Goal: Navigation & Orientation: Find specific page/section

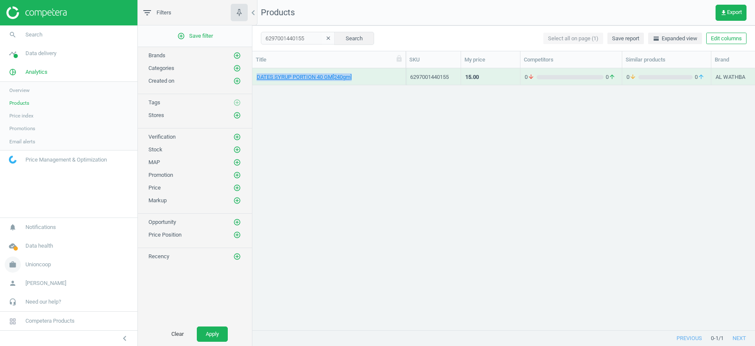
scroll to position [262, 502]
click at [36, 266] on span "Unioncoop" at bounding box center [37, 265] width 25 height 8
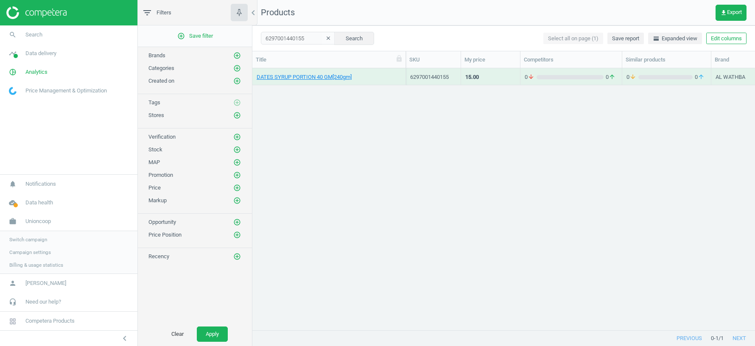
click at [34, 237] on span "Switch campaign" at bounding box center [28, 239] width 38 height 7
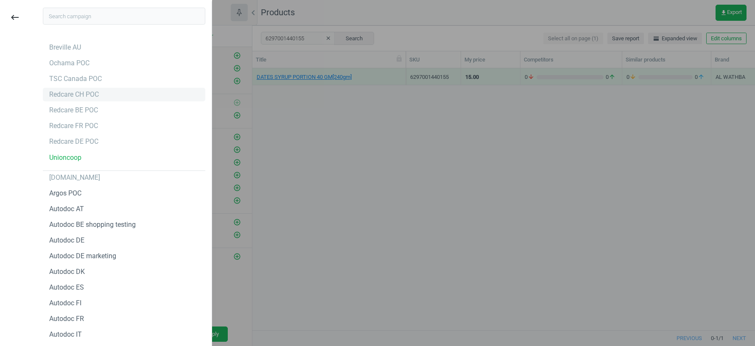
click at [83, 96] on div "Redcare CH POC" at bounding box center [74, 94] width 50 height 9
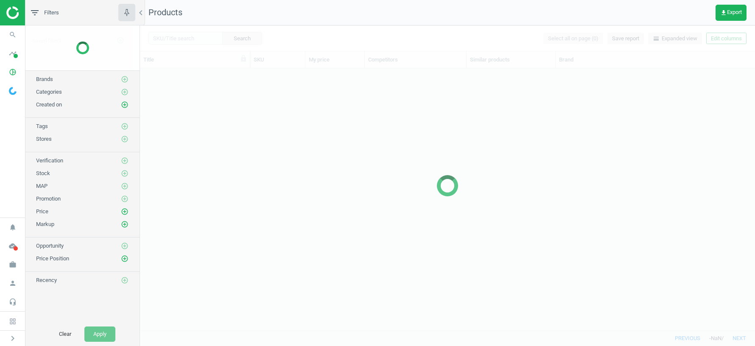
scroll to position [262, 615]
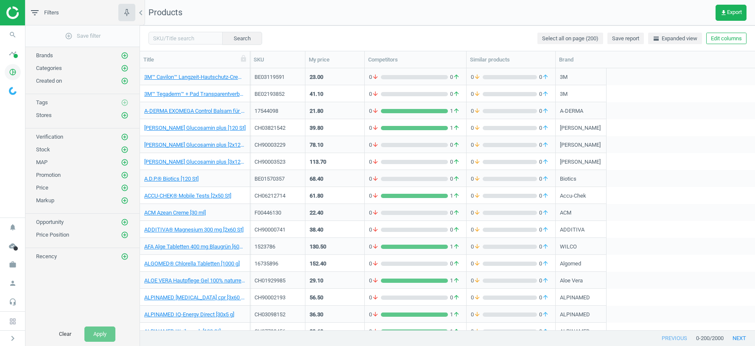
click at [11, 74] on icon "pie_chart_outlined" at bounding box center [13, 72] width 16 height 16
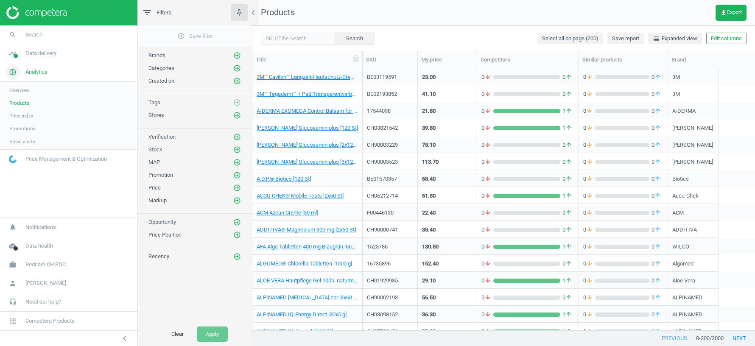
scroll to position [262, 502]
click at [32, 89] on link "Overview" at bounding box center [68, 90] width 137 height 13
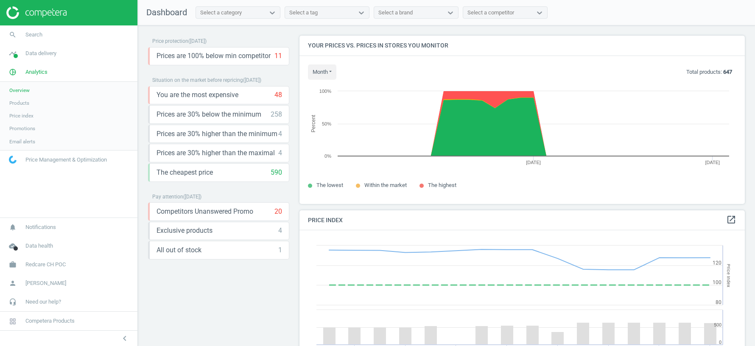
scroll to position [195, 445]
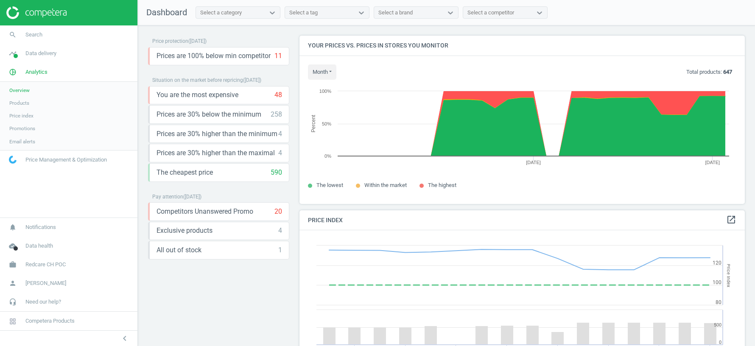
click at [22, 101] on span "Products" at bounding box center [19, 103] width 20 height 7
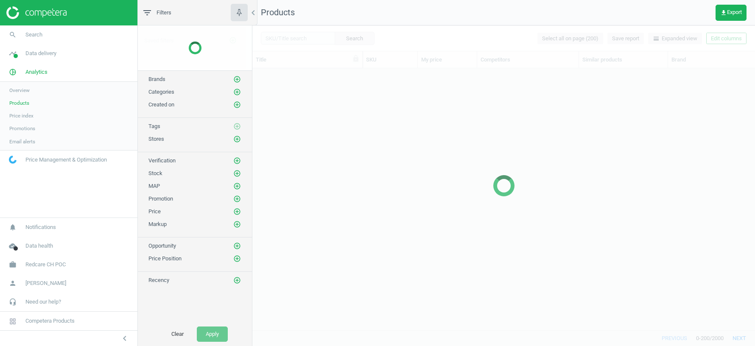
scroll to position [262, 502]
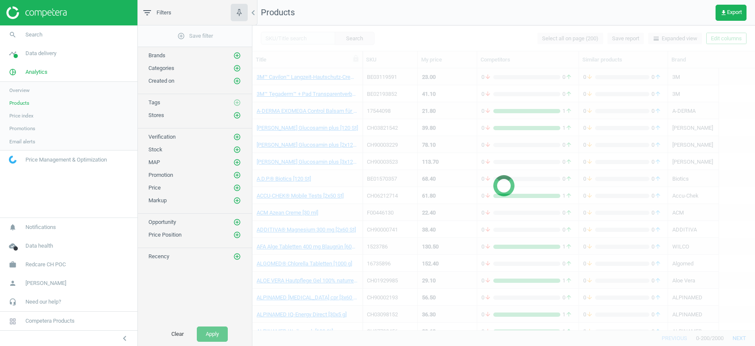
click at [25, 85] on link "Overview" at bounding box center [68, 90] width 137 height 13
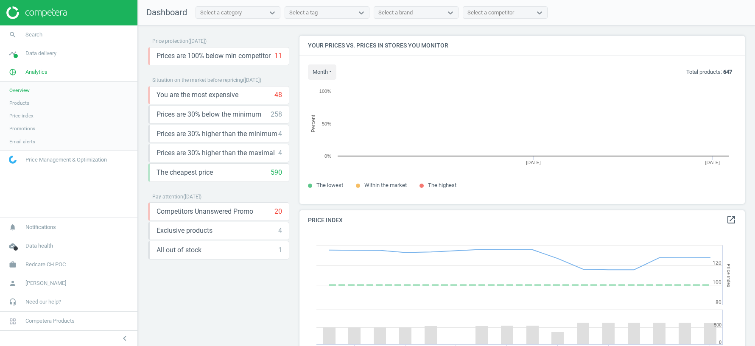
scroll to position [195, 445]
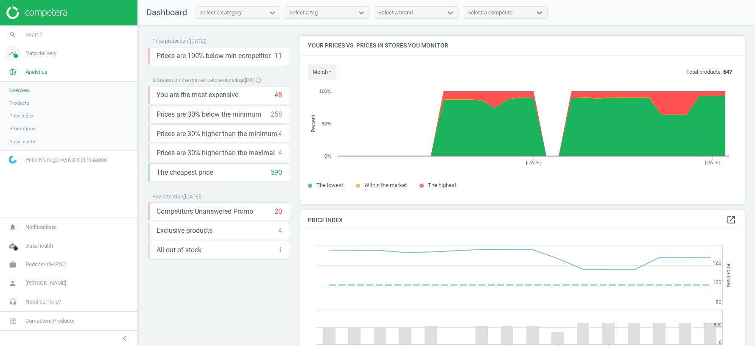
click at [42, 55] on span "Data delivery" at bounding box center [40, 54] width 31 height 8
click at [22, 73] on span "Overview" at bounding box center [19, 71] width 20 height 7
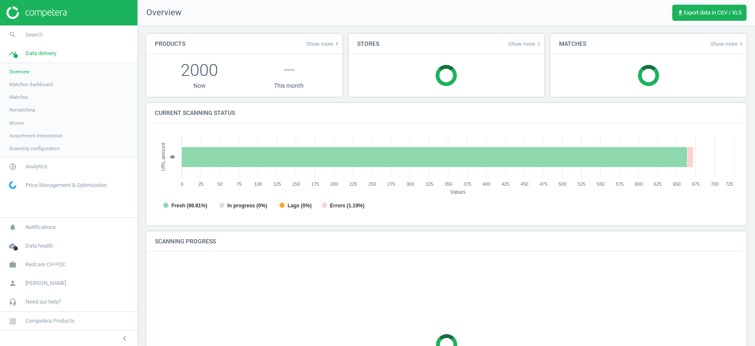
scroll to position [170, 583]
